Goal: Transaction & Acquisition: Purchase product/service

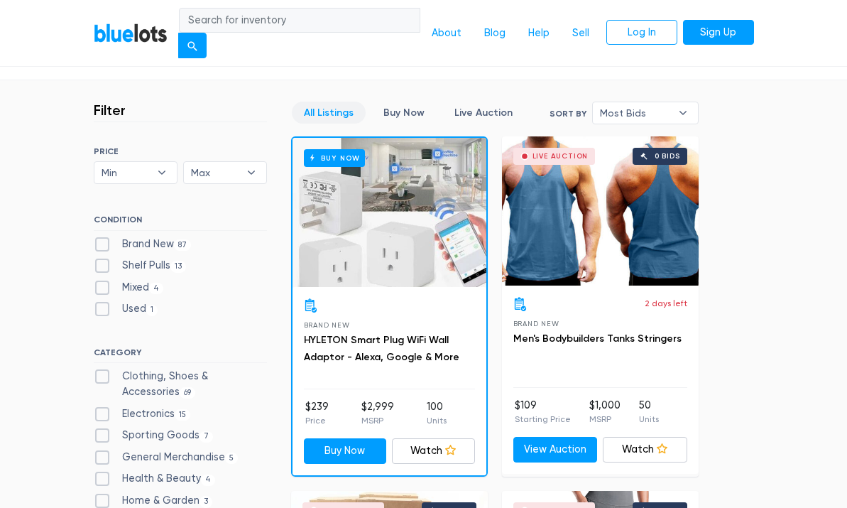
scroll to position [327, 0]
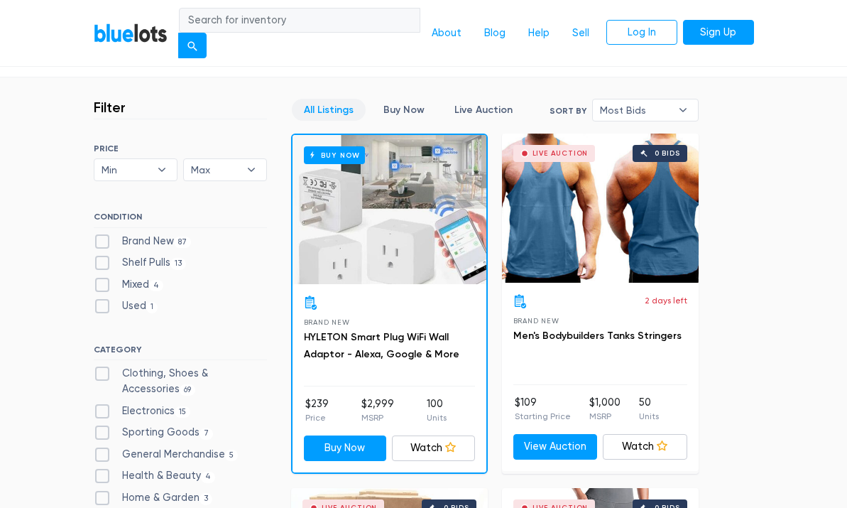
click at [107, 256] on label "Shelf Pulls 13" at bounding box center [140, 263] width 93 height 16
click at [103, 256] on Pulls"] "Shelf Pulls 13" at bounding box center [98, 259] width 9 height 9
checkbox Pulls"] "true"
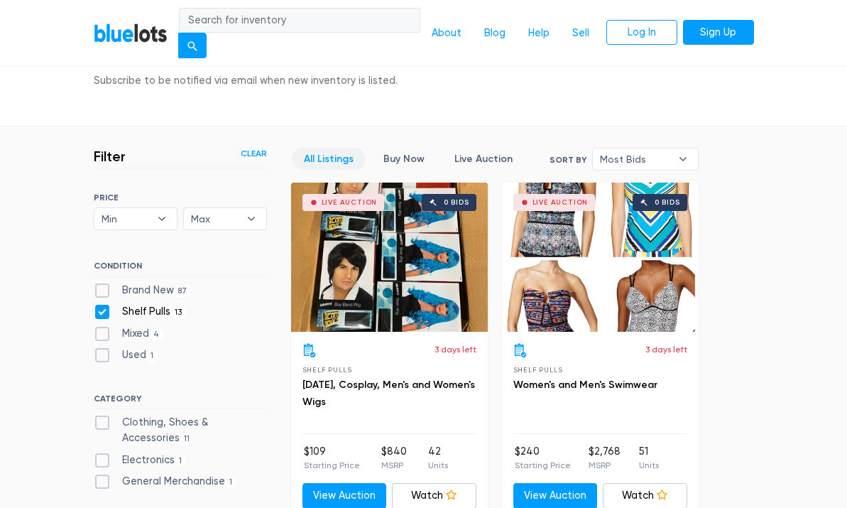
scroll to position [300, 0]
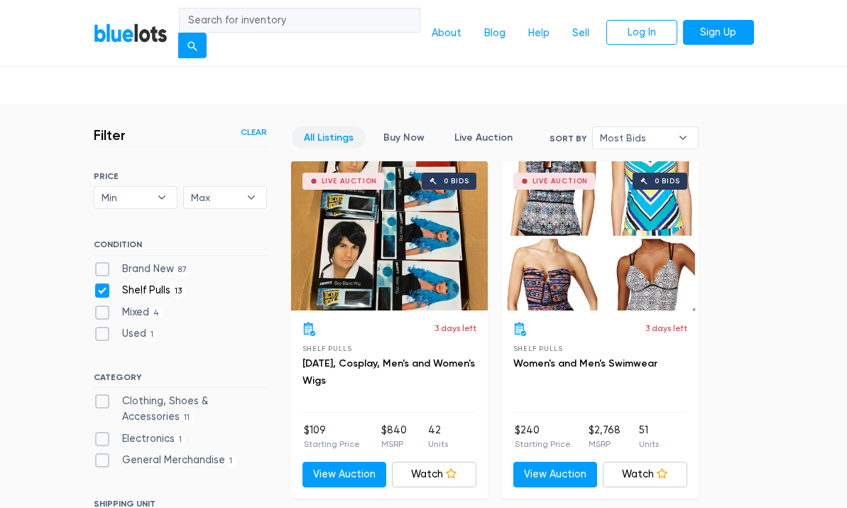
click at [107, 294] on label "Shelf Pulls 13" at bounding box center [140, 291] width 93 height 16
click at [103, 292] on Pulls"] "Shelf Pulls 13" at bounding box center [98, 287] width 9 height 9
checkbox Pulls"] "false"
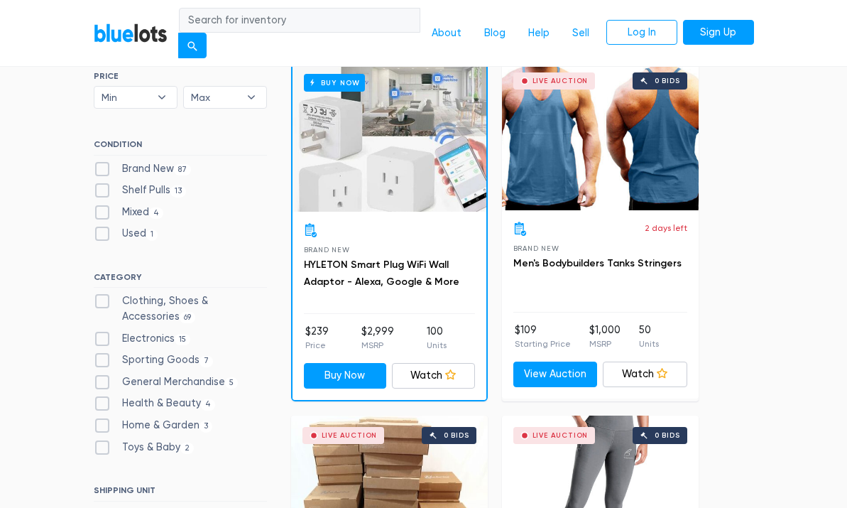
scroll to position [406, 0]
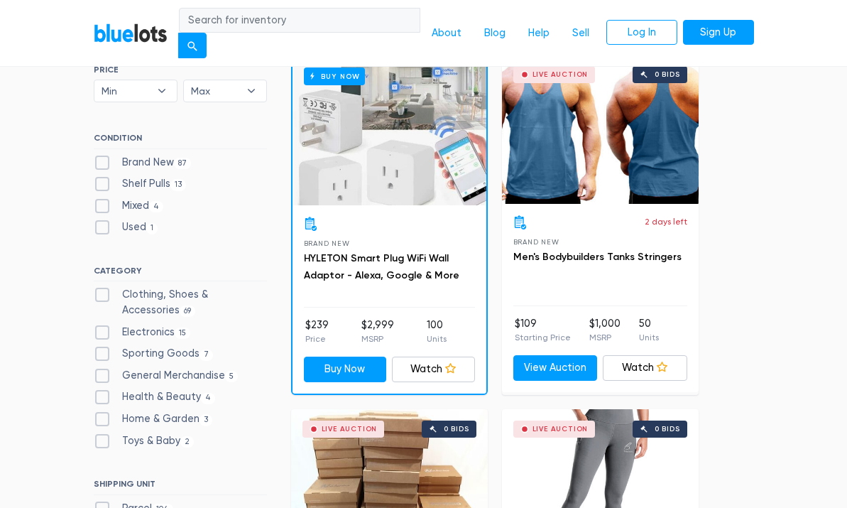
click at [95, 389] on label "Health & Beauty 4" at bounding box center [155, 397] width 122 height 16
click at [95, 389] on Beauty"] "Health & Beauty 4" at bounding box center [98, 393] width 9 height 9
checkbox Beauty"] "true"
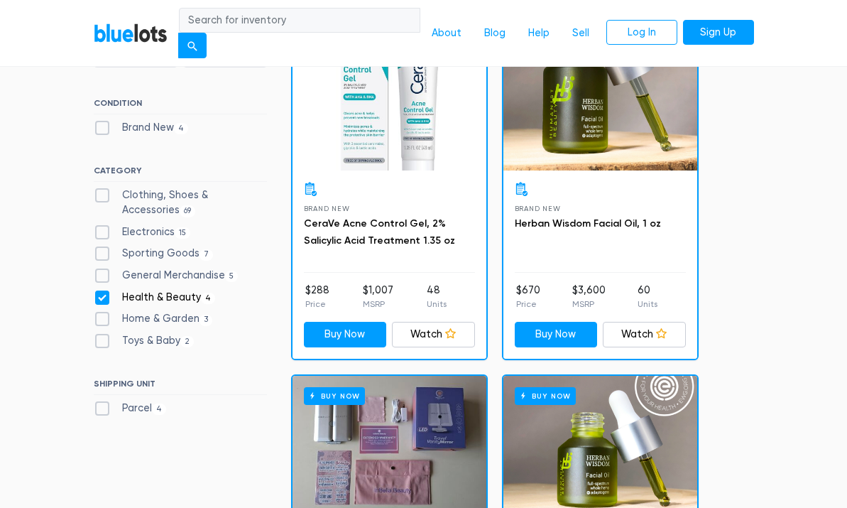
scroll to position [450, 0]
